Goal: Check status

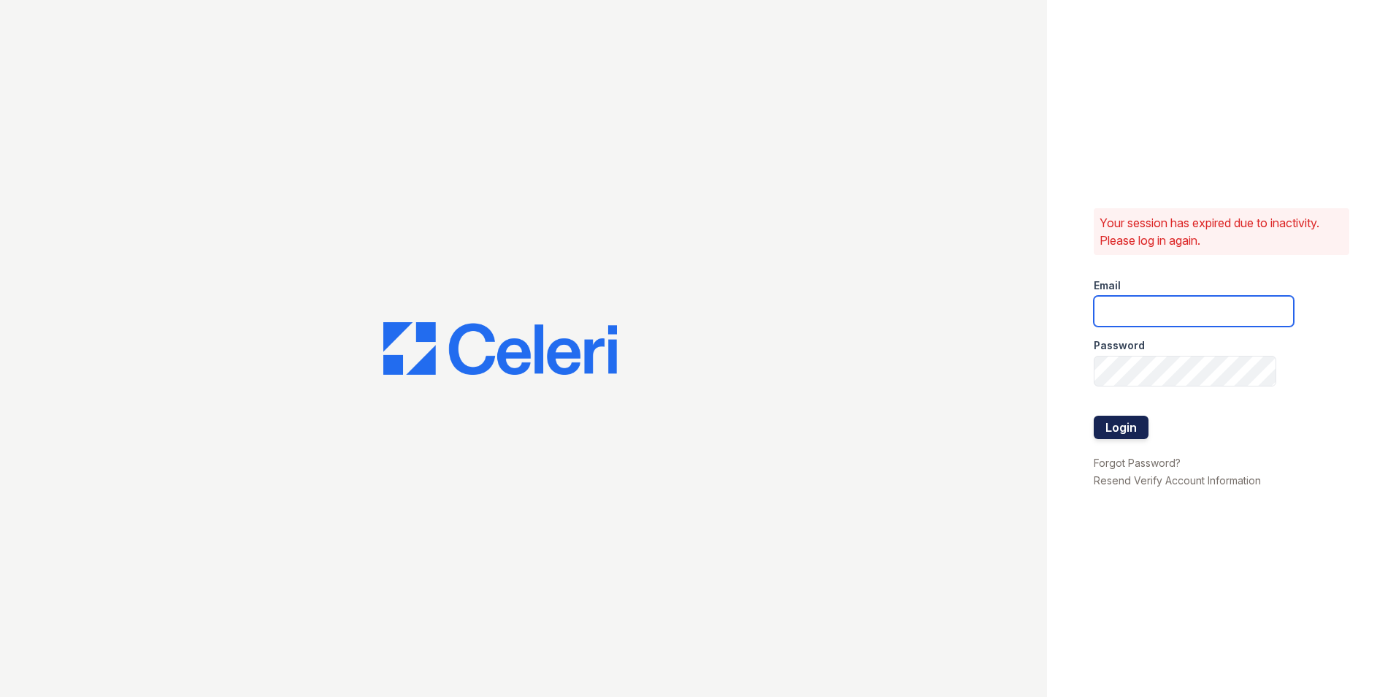
type input "[DOMAIN_NAME][EMAIL_ADDRESS][DOMAIN_NAME]"
click at [1123, 418] on button "Login" at bounding box center [1121, 427] width 55 height 23
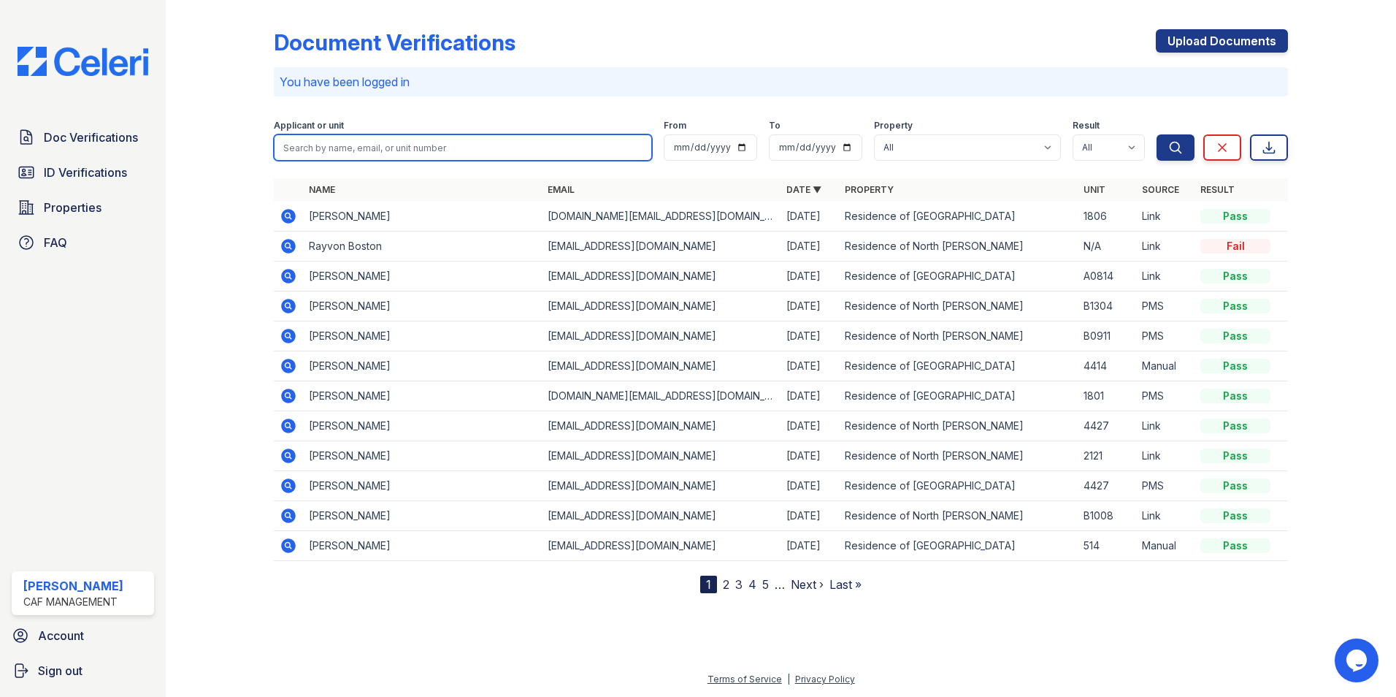
paste input "Hubbard, Sammae"
type input "Hubbard, Sammae"
click at [1157, 134] on button "Search" at bounding box center [1176, 147] width 38 height 26
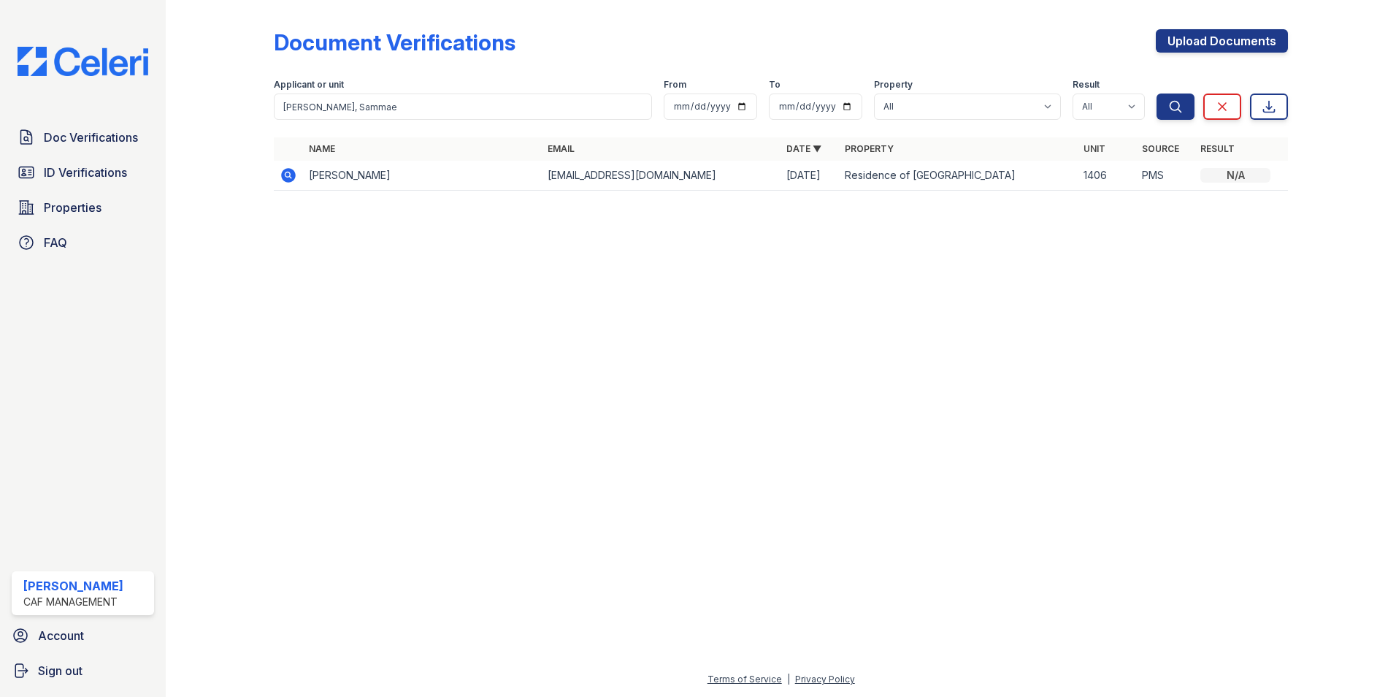
click at [287, 175] on icon at bounding box center [289, 175] width 18 height 18
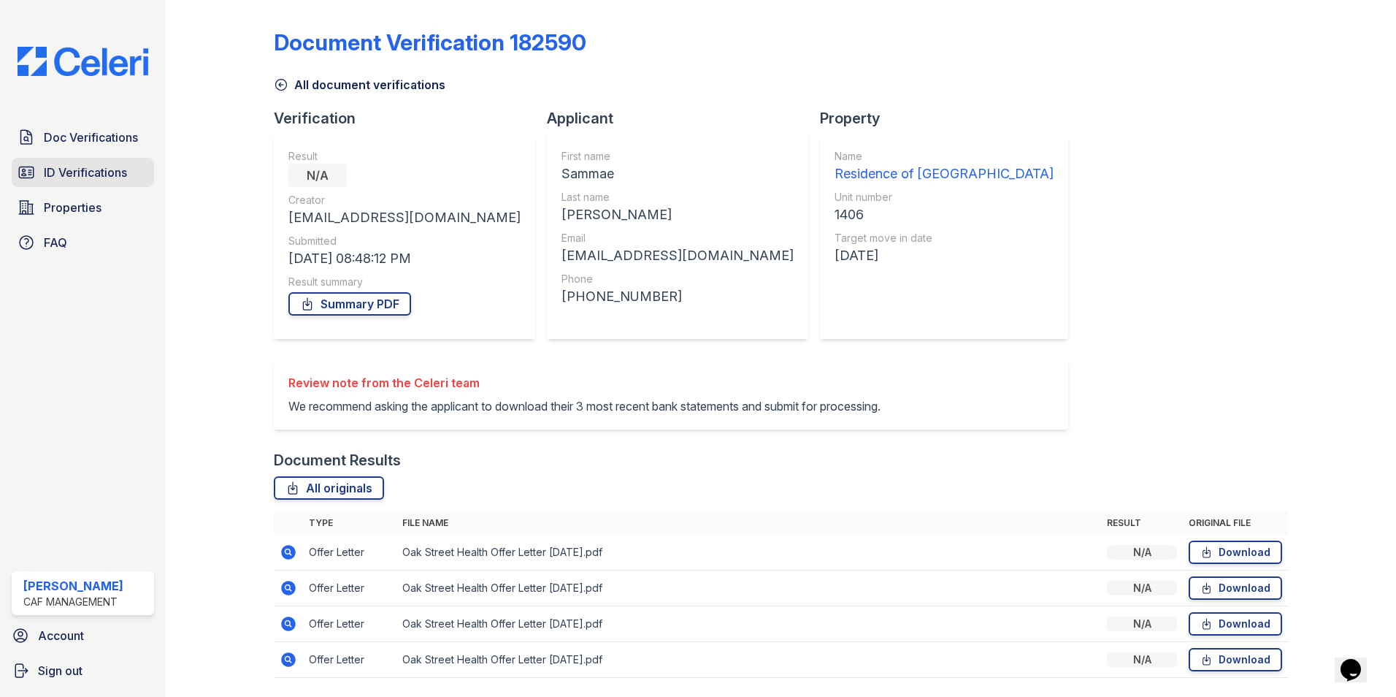
click at [77, 171] on span "ID Verifications" at bounding box center [85, 173] width 83 height 18
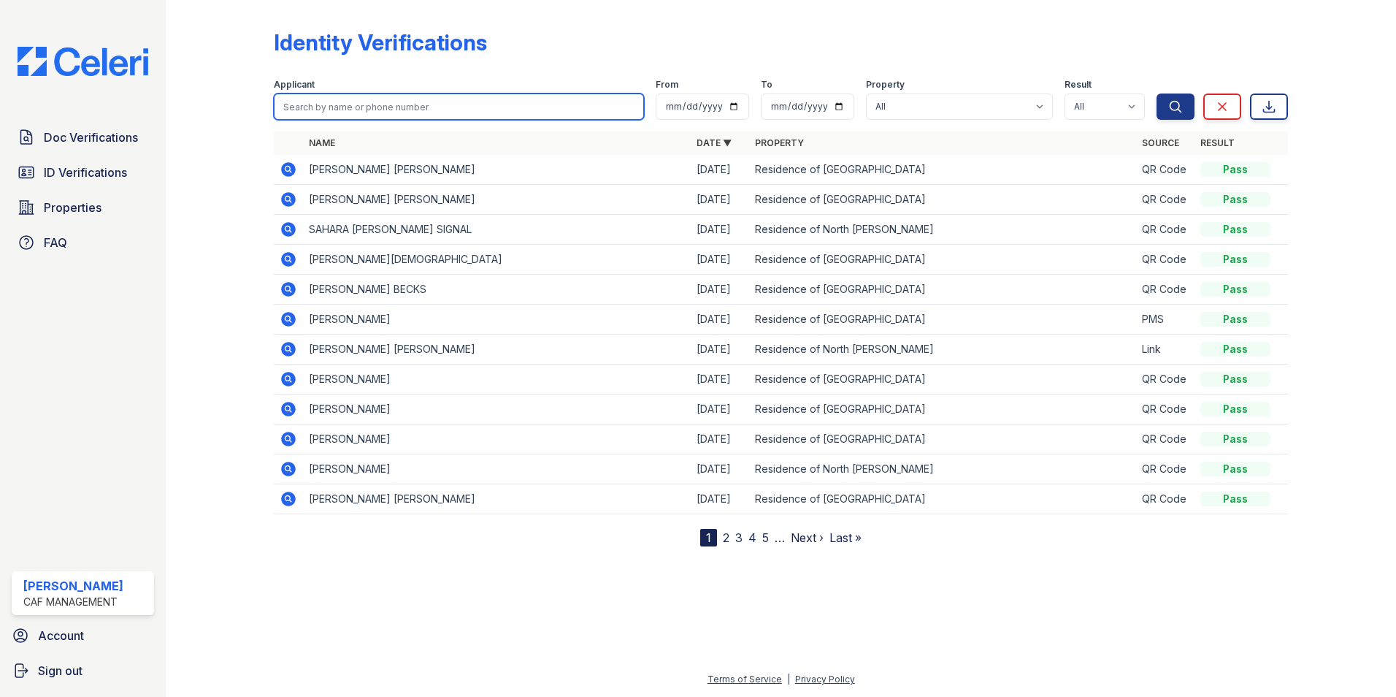
paste input "Hubbard, Sammae"
type input "Hubbard, Sammae"
click at [1157, 93] on button "Search" at bounding box center [1176, 106] width 38 height 26
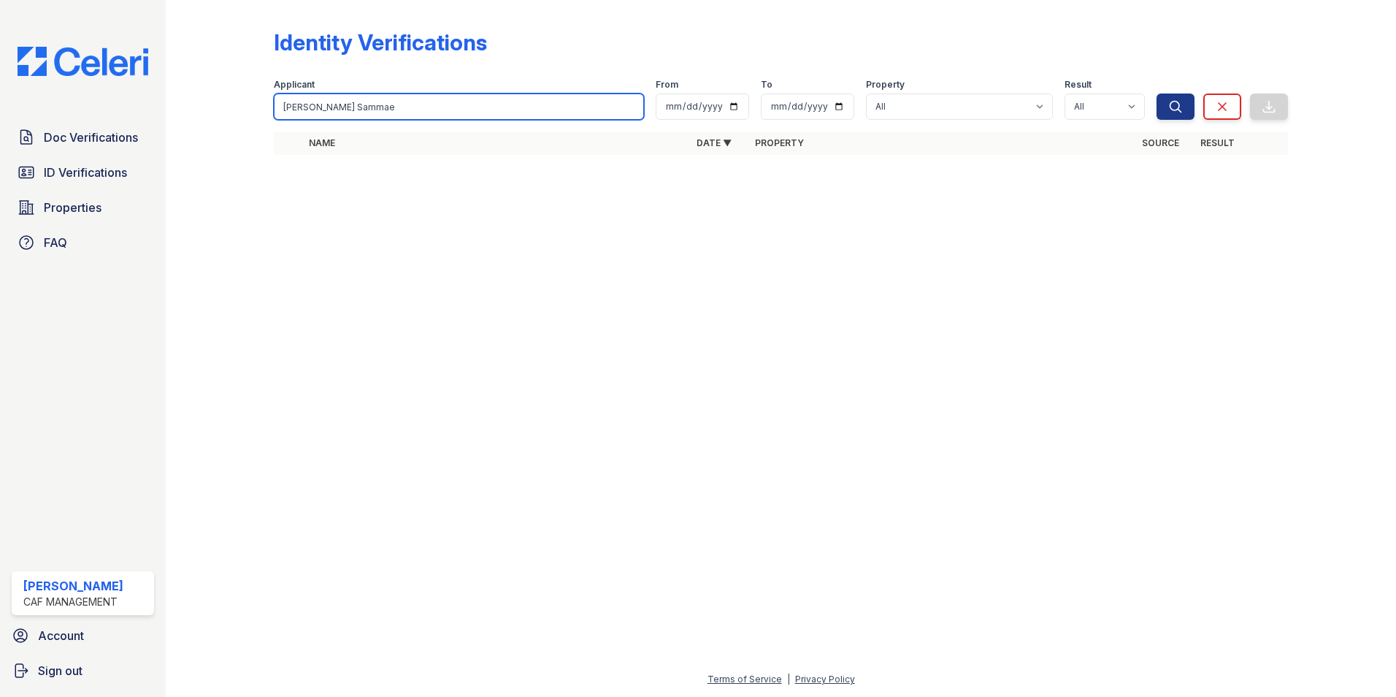
type input "Hubbard Sammae"
click at [1157, 93] on button "Search" at bounding box center [1176, 106] width 38 height 26
drag, startPoint x: 380, startPoint y: 106, endPoint x: 325, endPoint y: 117, distance: 55.9
click at [325, 117] on input "Hubbard Sammae" at bounding box center [459, 106] width 370 height 26
type input "Hubbard"
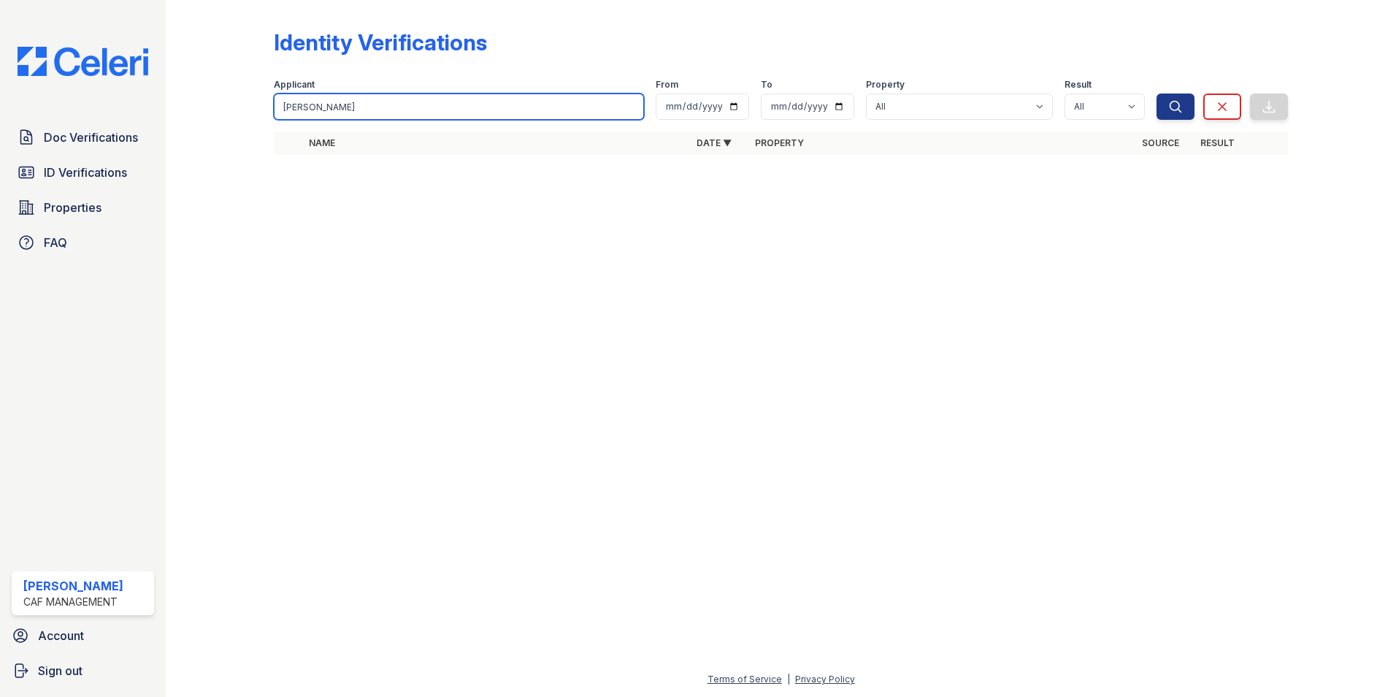
click at [1157, 93] on button "Search" at bounding box center [1176, 106] width 38 height 26
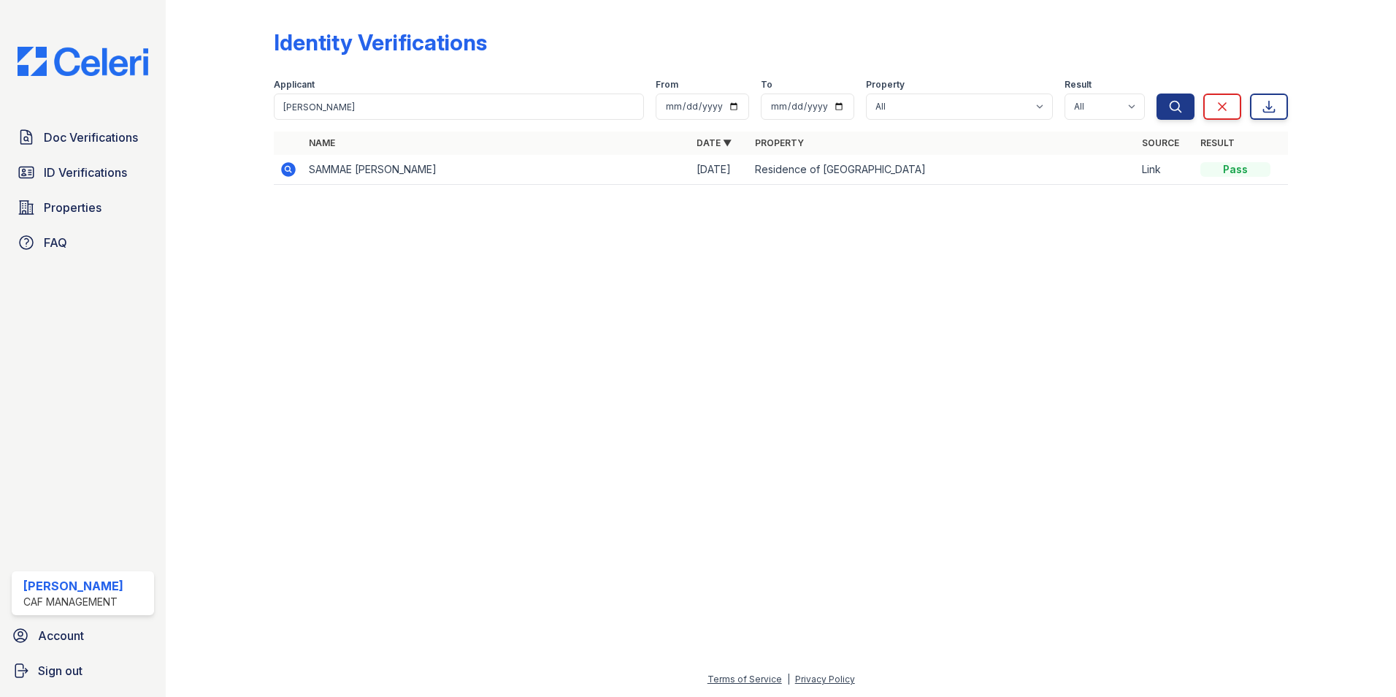
click at [281, 169] on icon at bounding box center [289, 170] width 18 height 18
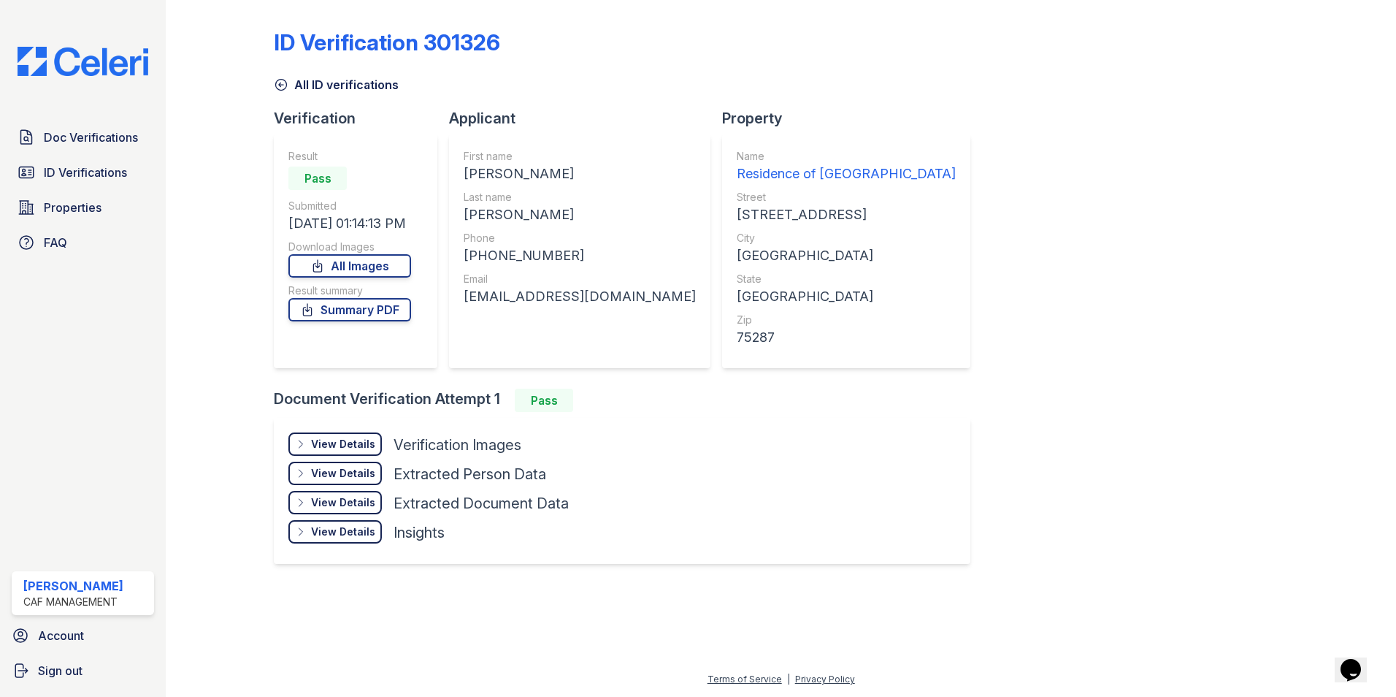
click at [347, 440] on div "View Details" at bounding box center [343, 444] width 64 height 15
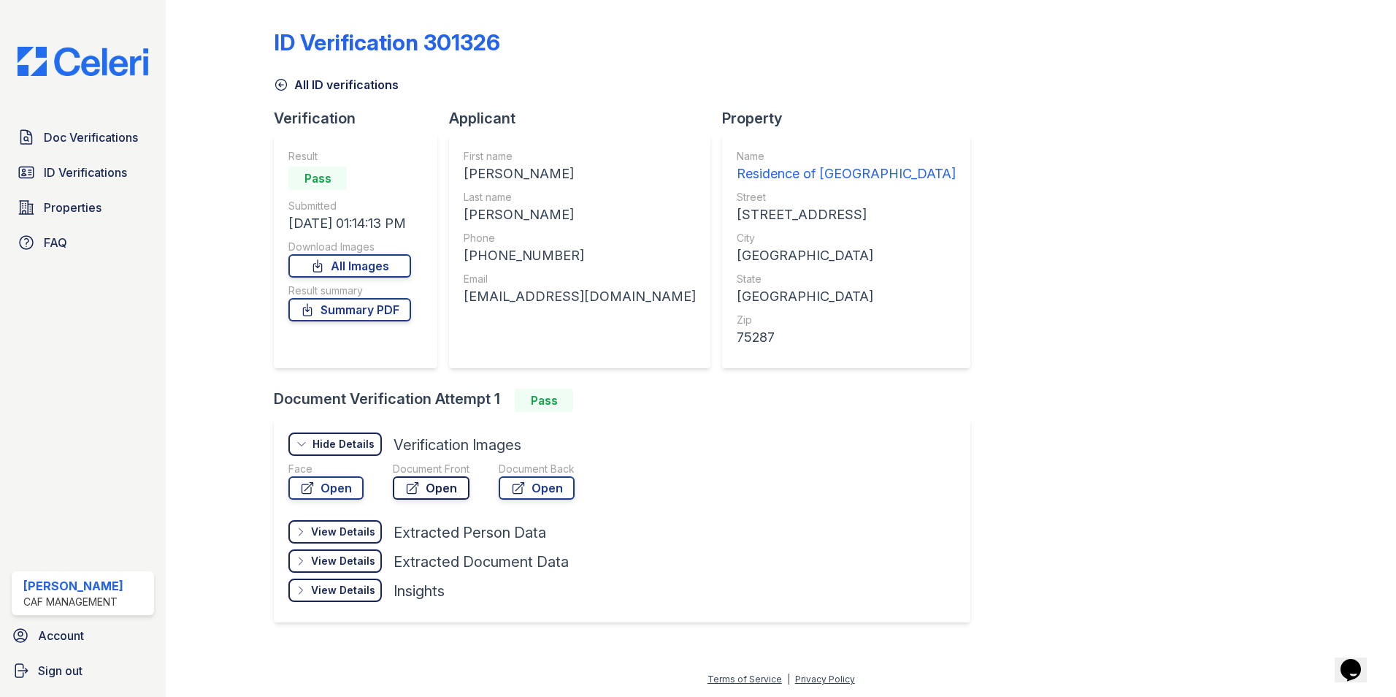
click at [453, 497] on link "Open" at bounding box center [431, 487] width 77 height 23
click at [546, 493] on link "Open" at bounding box center [537, 487] width 76 height 23
drag, startPoint x: 717, startPoint y: 405, endPoint x: 448, endPoint y: 387, distance: 270.0
click at [357, 309] on link "Summary PDF" at bounding box center [349, 309] width 123 height 23
